Goal: Navigation & Orientation: Find specific page/section

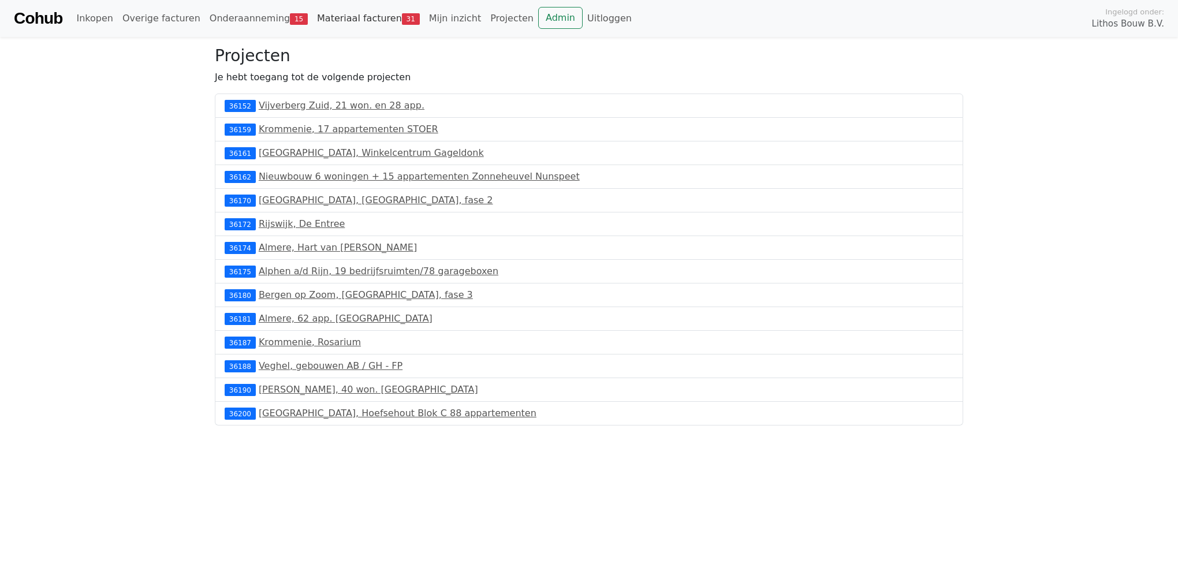
click at [314, 25] on link "Materiaal facturen 31" at bounding box center [369, 18] width 112 height 23
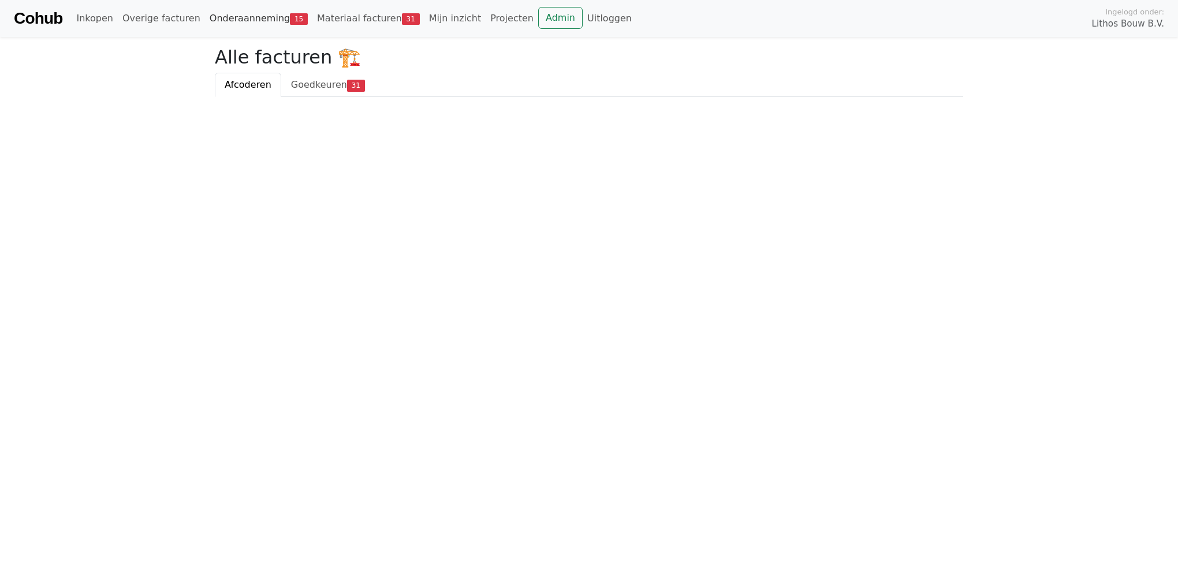
click at [230, 23] on link "Onderaanneming 15" at bounding box center [258, 18] width 107 height 23
